Goal: Check status: Check status

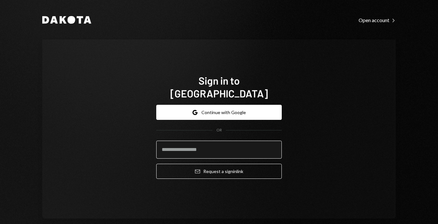
click at [203, 143] on input "email" at bounding box center [218, 150] width 125 height 18
type input "**********"
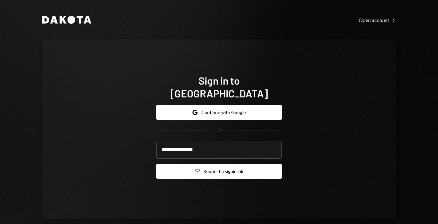
click at [204, 164] on button "Email Request a sign in link" at bounding box center [218, 171] width 125 height 15
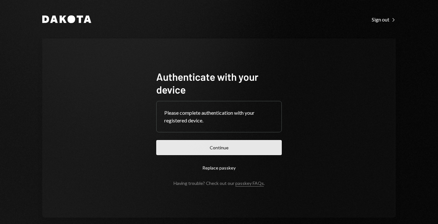
click at [173, 151] on button "Continue" at bounding box center [218, 147] width 125 height 15
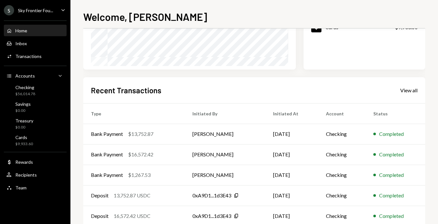
scroll to position [131, 0]
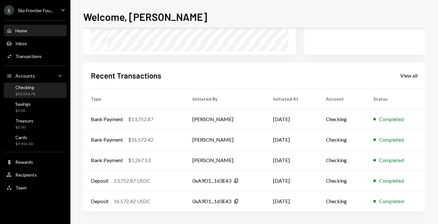
click at [44, 91] on div "Checking $56,014.78" at bounding box center [35, 91] width 58 height 12
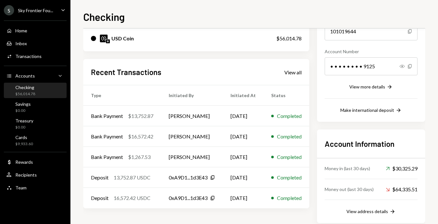
scroll to position [93, 0]
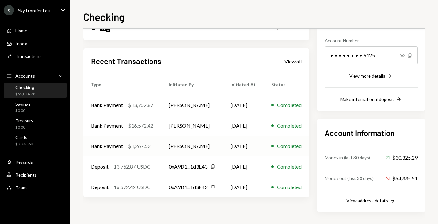
click at [141, 150] on td "Bank Payment $1,267.53" at bounding box center [122, 146] width 78 height 20
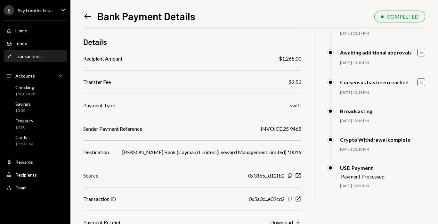
scroll to position [49, 0]
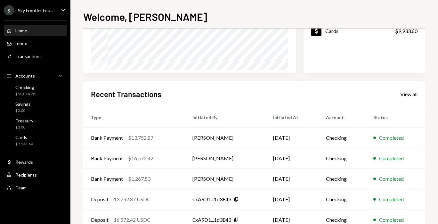
scroll to position [131, 0]
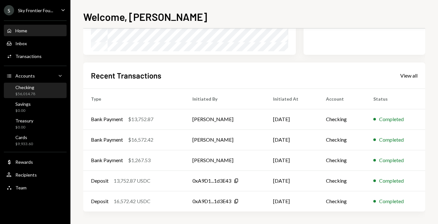
click at [43, 91] on div "Checking $56,014.78" at bounding box center [35, 91] width 58 height 12
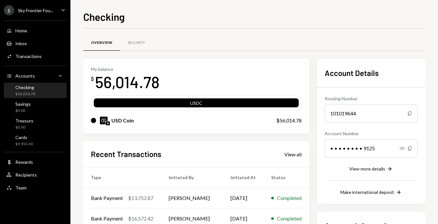
click at [34, 91] on div "$56,014.78" at bounding box center [25, 93] width 20 height 5
click at [292, 155] on div "View all" at bounding box center [292, 154] width 17 height 6
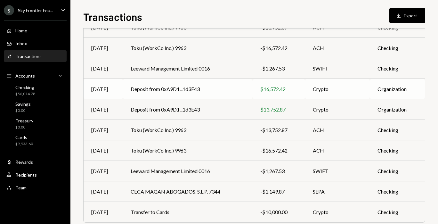
scroll to position [91, 0]
